Goal: Task Accomplishment & Management: Use online tool/utility

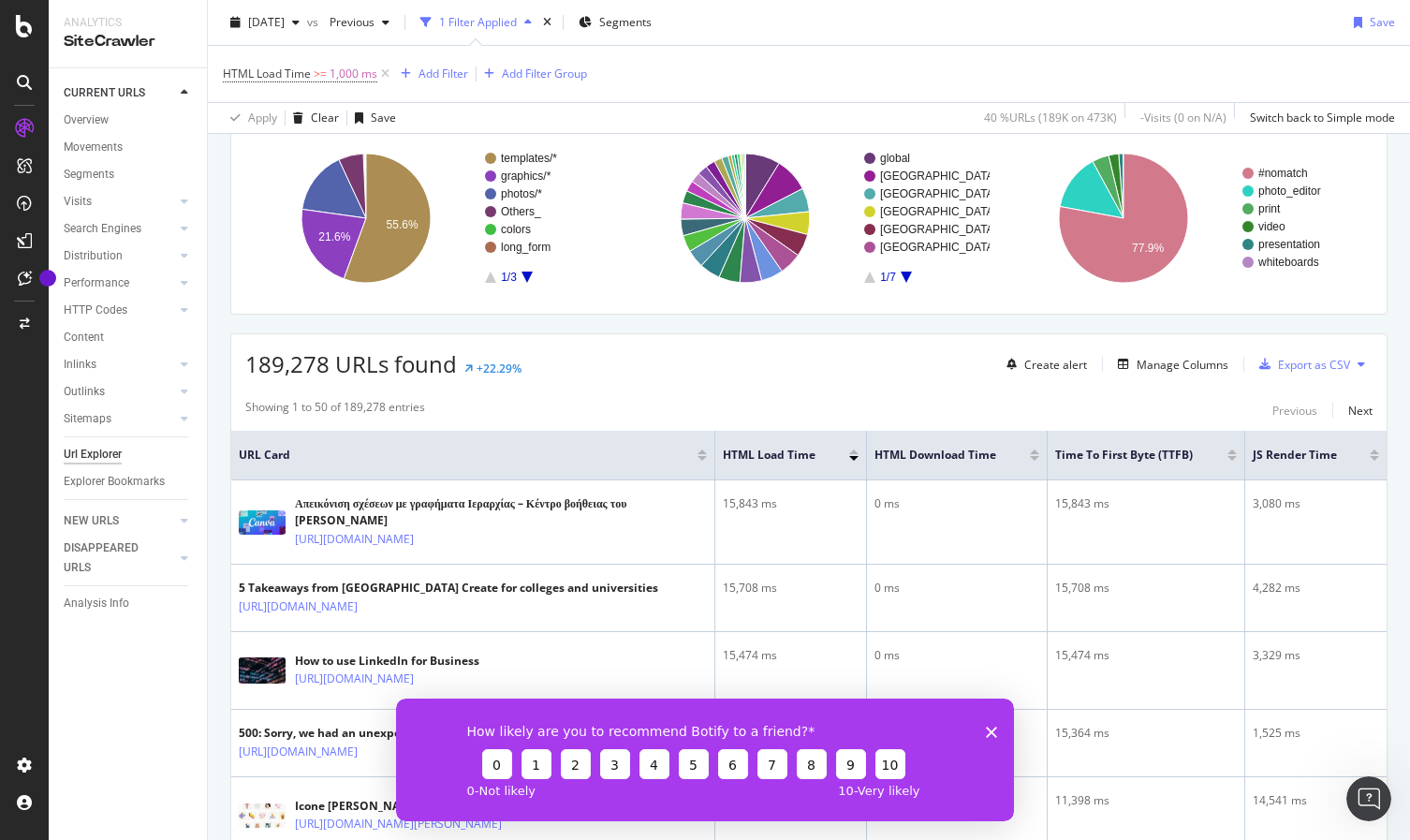
scroll to position [162, 0]
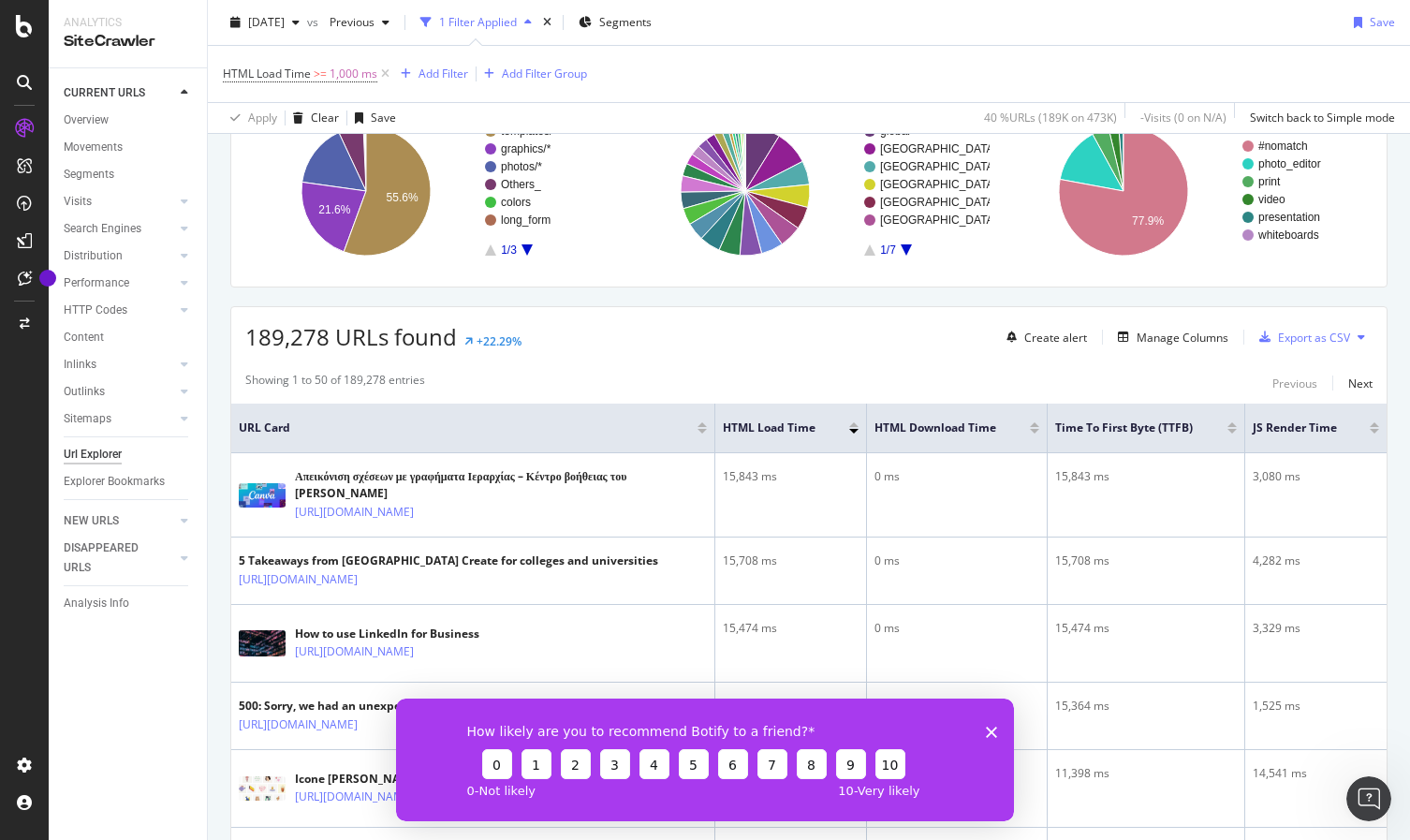
click at [997, 731] on icon "Close survey" at bounding box center [991, 731] width 11 height 11
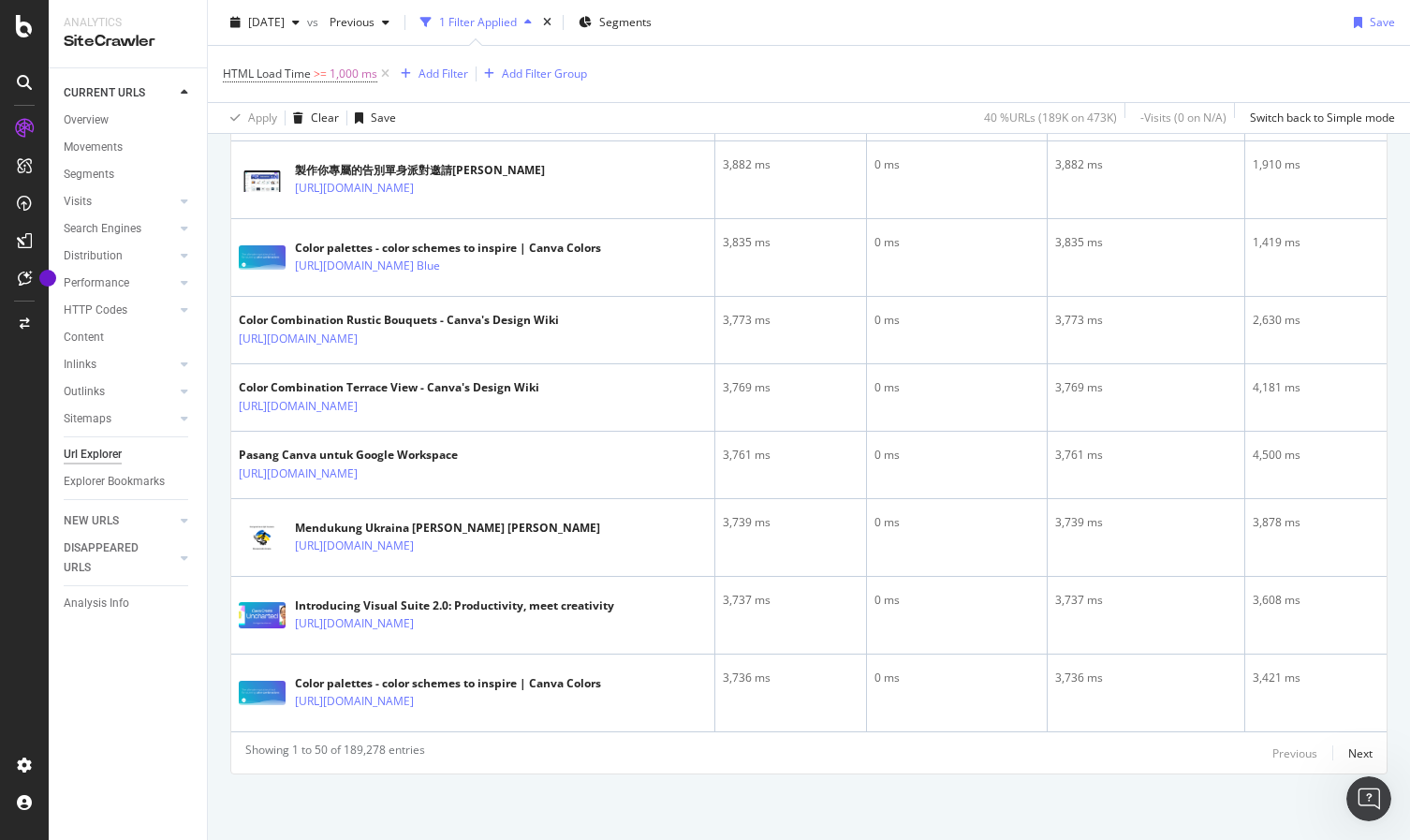
scroll to position [3832, 0]
click at [1349, 747] on div "Next" at bounding box center [1361, 753] width 25 height 16
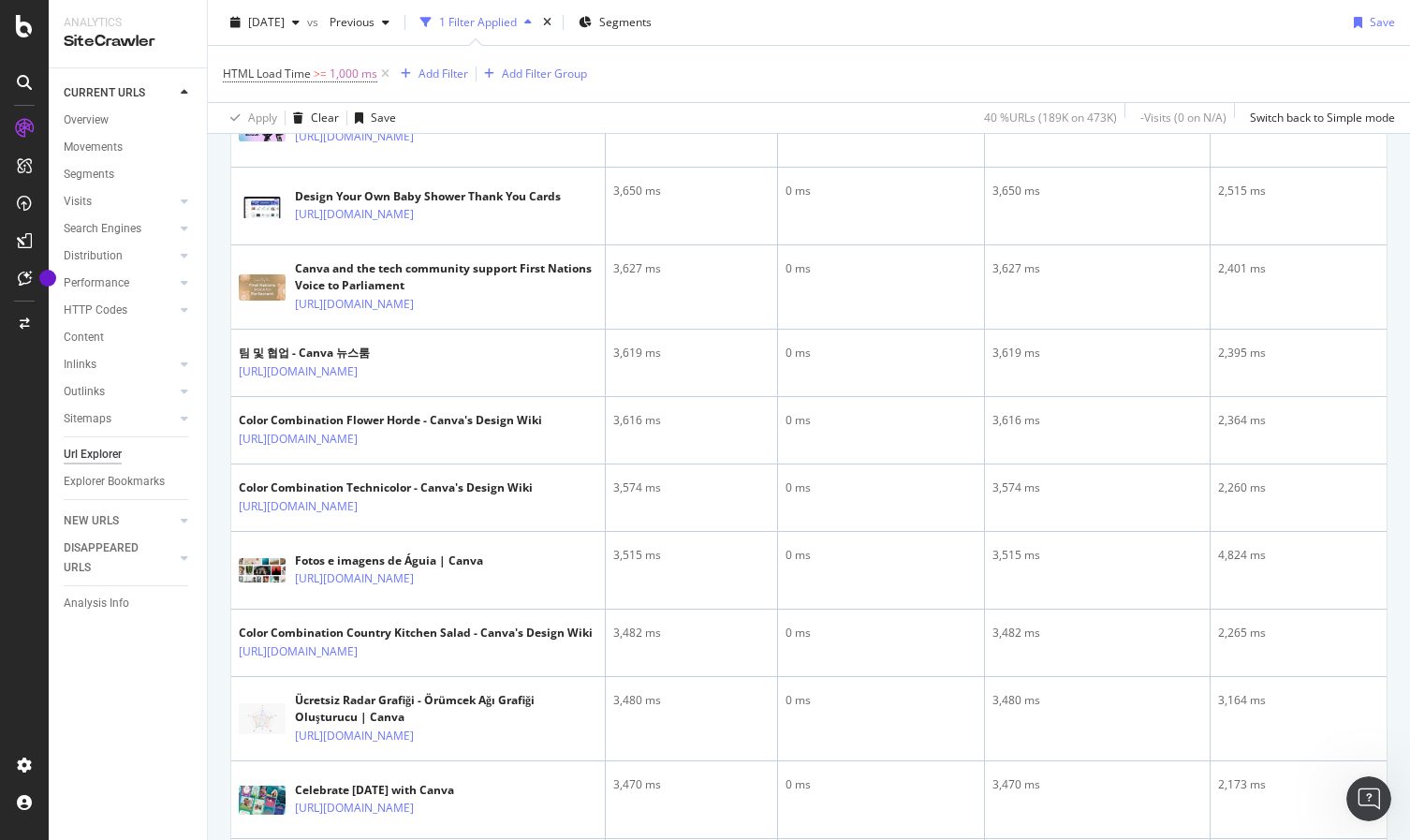
scroll to position [0, 0]
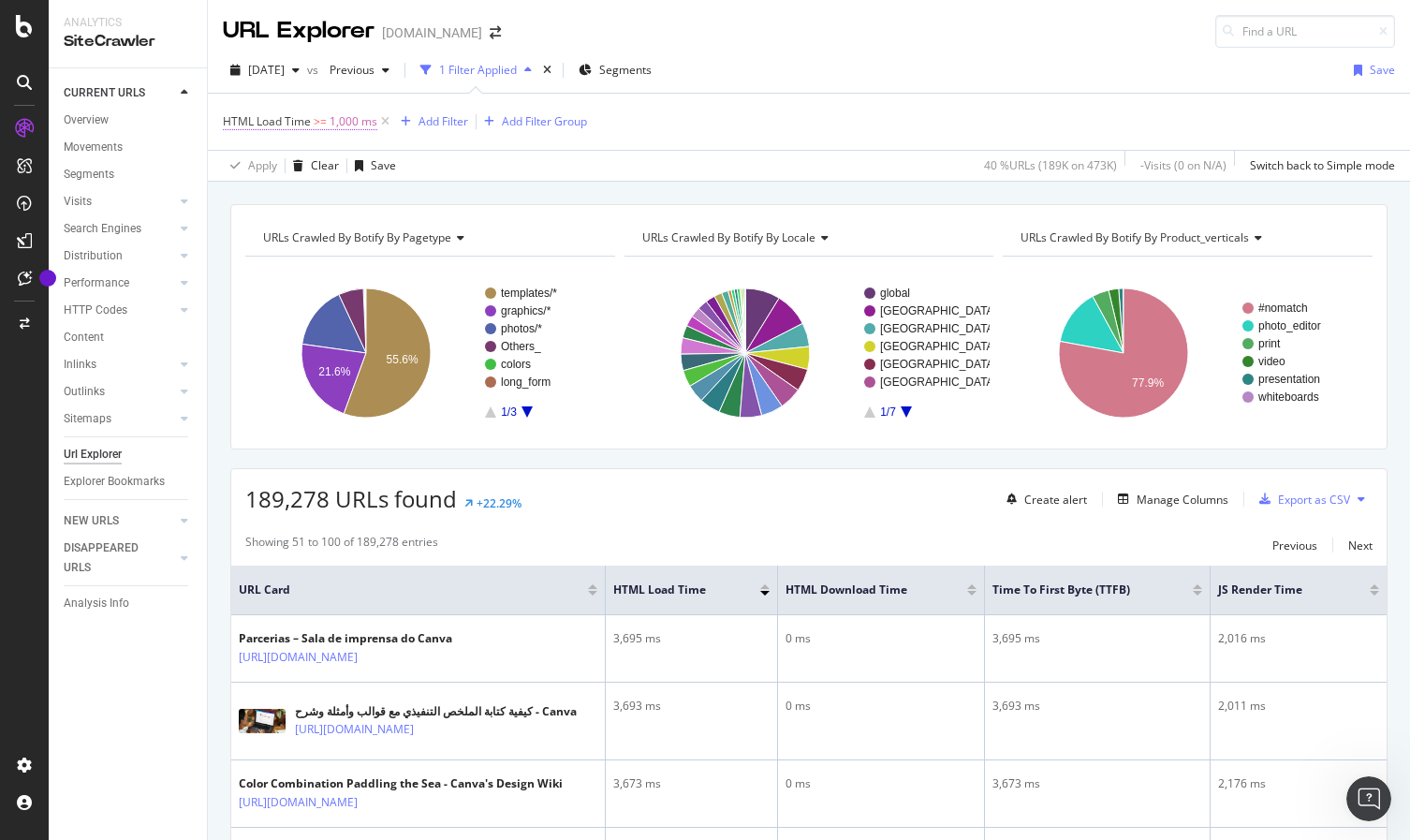
click at [338, 114] on span "1,000 ms" at bounding box center [353, 121] width 47 height 27
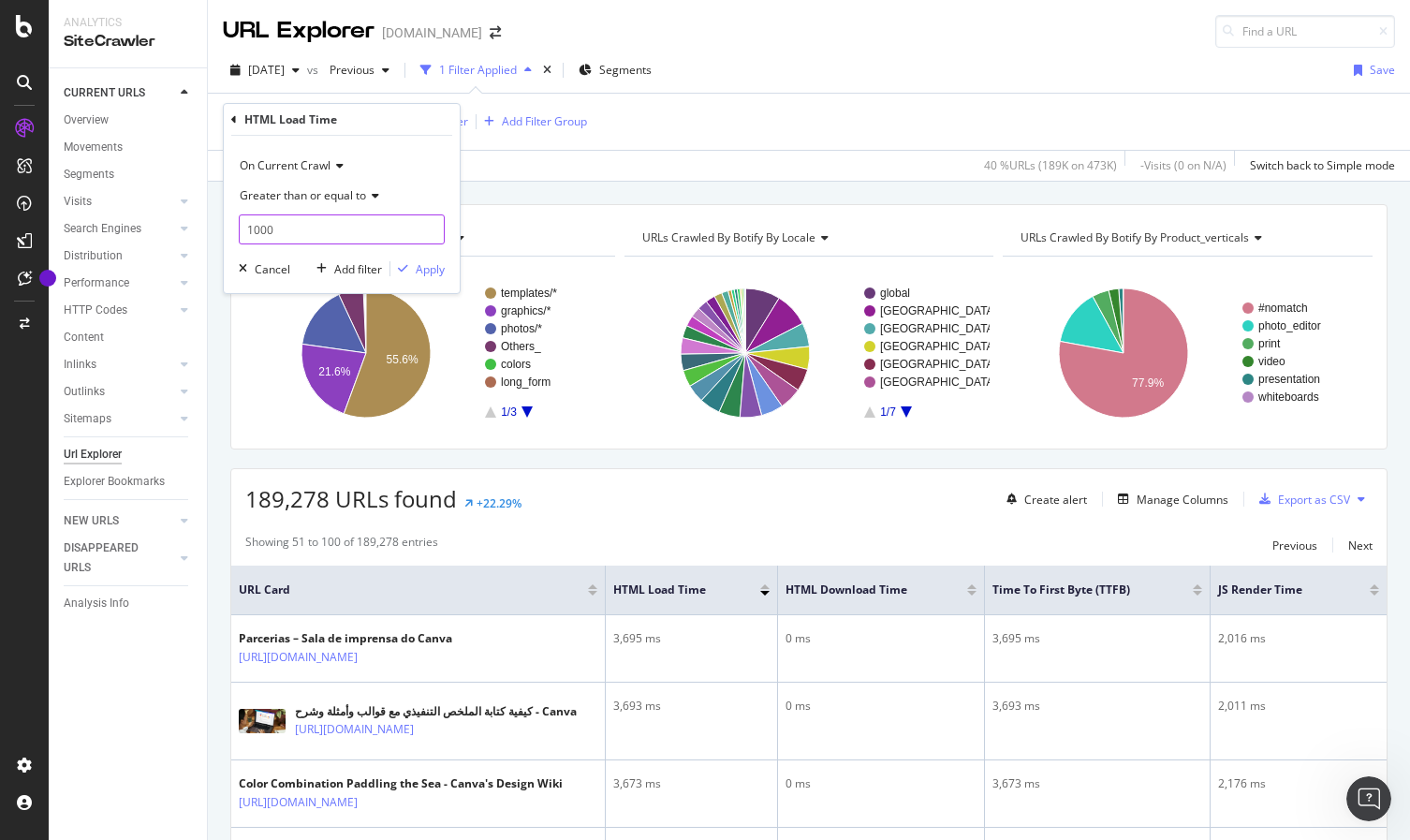
click at [252, 232] on input "1000" at bounding box center [341, 230] width 206 height 30
type input "3000"
click at [432, 276] on div "Apply" at bounding box center [430, 269] width 29 height 16
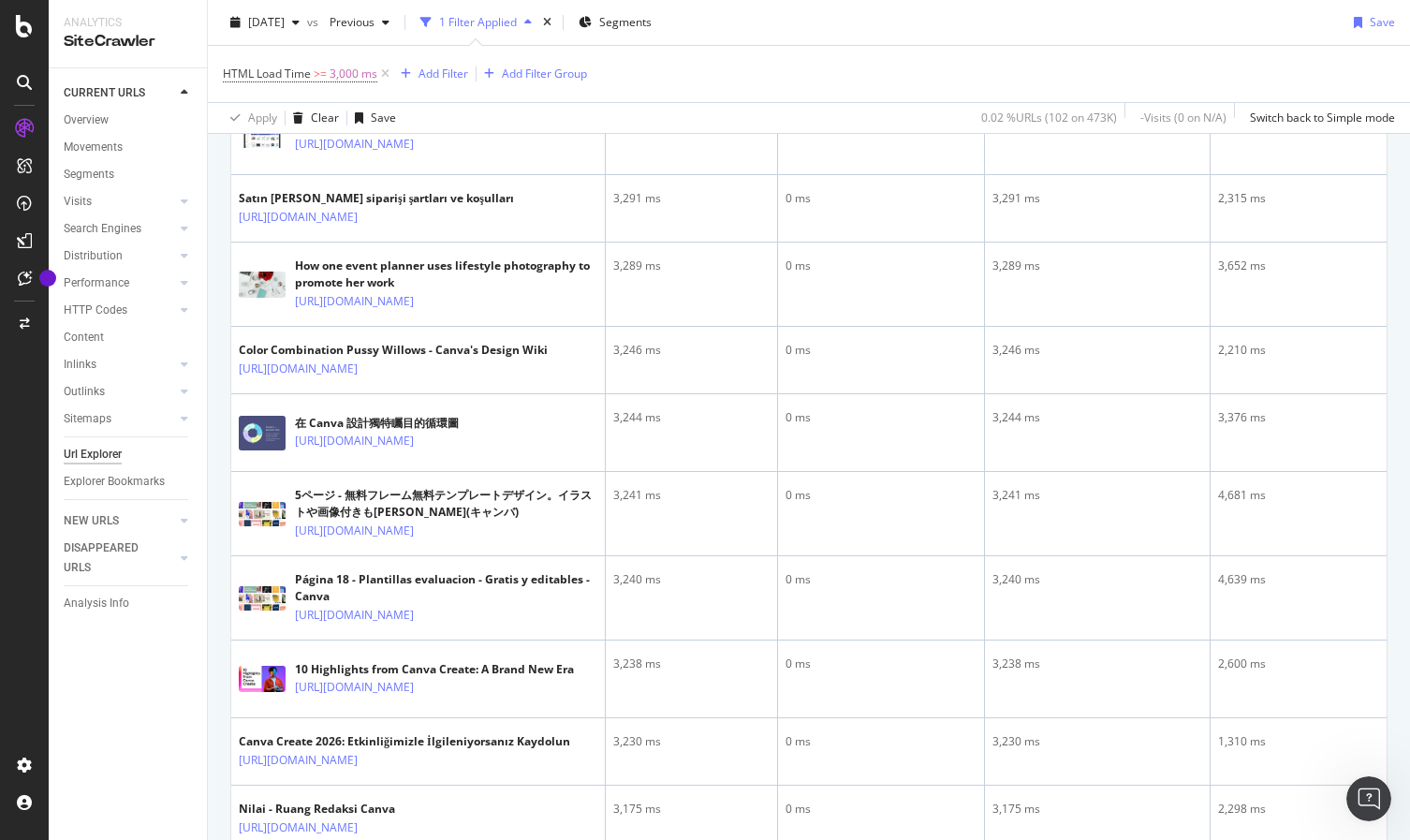
scroll to position [2723, 0]
